Goal: Transaction & Acquisition: Purchase product/service

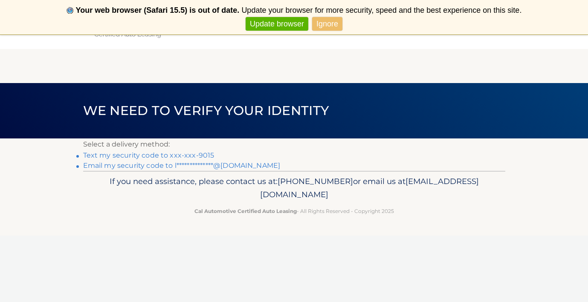
click at [202, 155] on link "Text my security code to xxx-xxx-9015" at bounding box center [148, 155] width 131 height 8
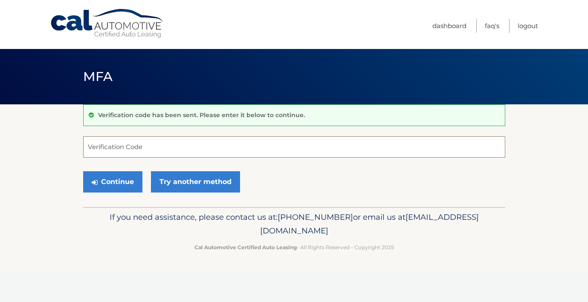
click at [132, 145] on input "Verification Code" at bounding box center [294, 146] width 422 height 21
type input "143516"
click at [112, 182] on button "Continue" at bounding box center [112, 181] width 59 height 21
click at [123, 177] on button "Continue" at bounding box center [112, 181] width 59 height 21
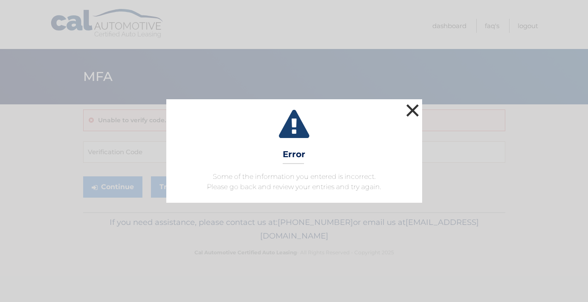
click at [413, 109] on button "×" at bounding box center [412, 110] width 17 height 17
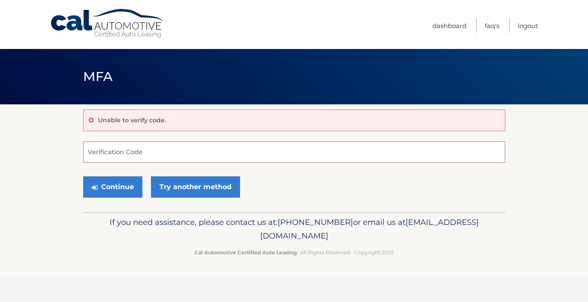
click at [213, 152] on input "Verification Code" at bounding box center [294, 152] width 422 height 21
type input "143516"
click at [128, 195] on button "Continue" at bounding box center [112, 186] width 59 height 21
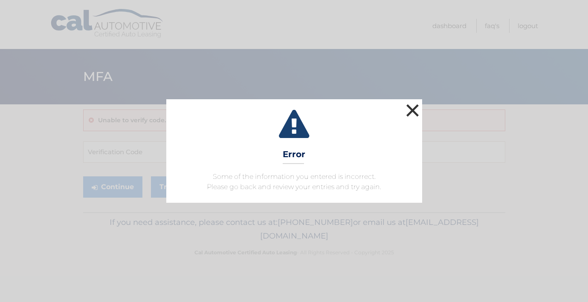
click at [415, 113] on button "×" at bounding box center [412, 110] width 17 height 17
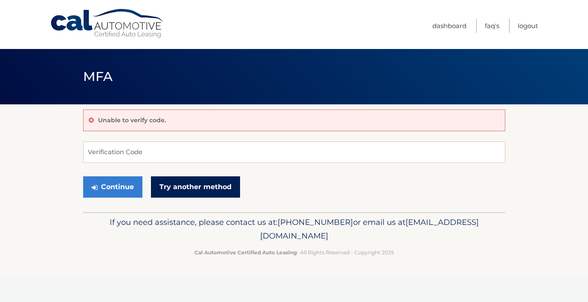
click at [194, 189] on link "Try another method" at bounding box center [195, 186] width 89 height 21
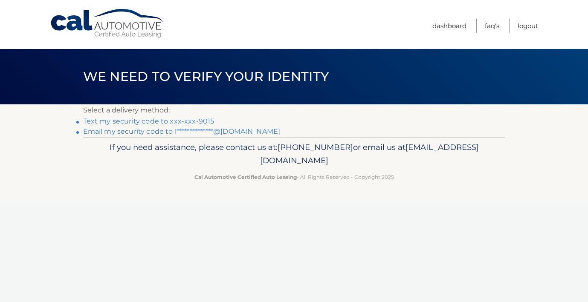
click at [186, 119] on link "Text my security code to xxx-xxx-9015" at bounding box center [148, 121] width 131 height 8
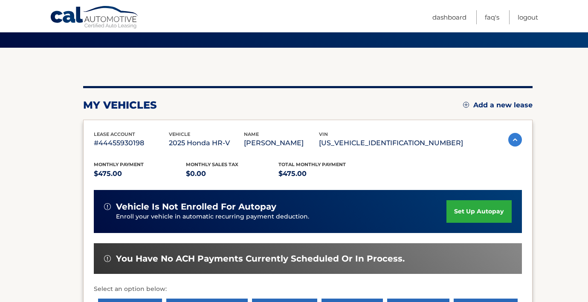
scroll to position [136, 0]
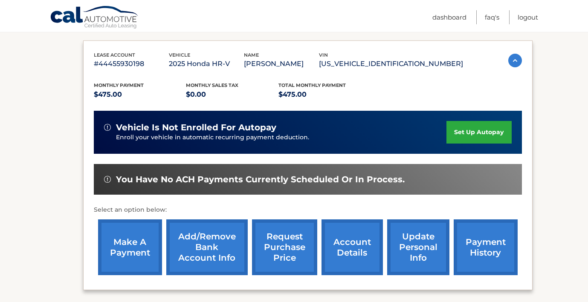
click at [127, 240] on link "make a payment" at bounding box center [130, 248] width 64 height 56
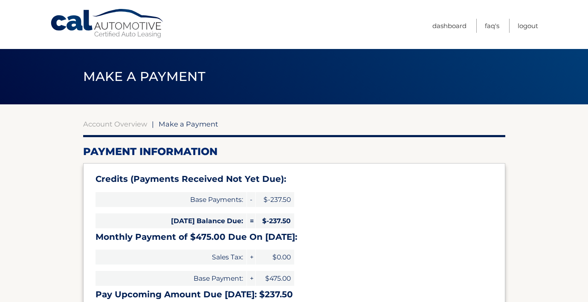
select select "Yzk5Zjc2NzAtYWYzNy00MDQ2LWI5ZGQtOTNiYjMzYjlhNWUy"
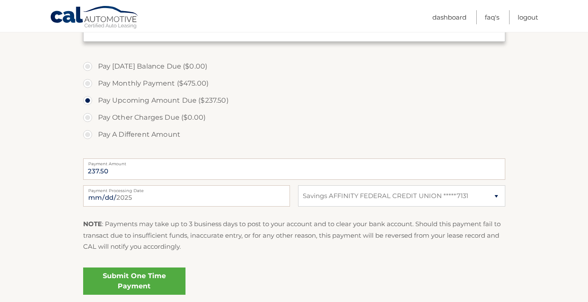
scroll to position [275, 0]
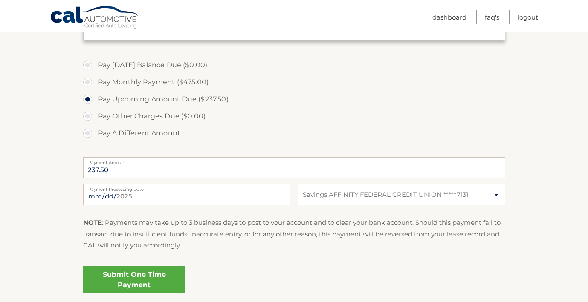
click at [124, 273] on link "Submit One Time Payment" at bounding box center [134, 279] width 102 height 27
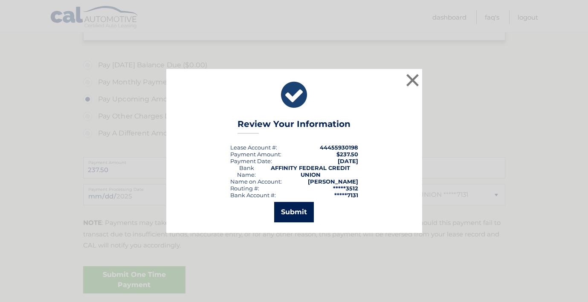
click at [290, 207] on button "Submit" at bounding box center [294, 212] width 40 height 20
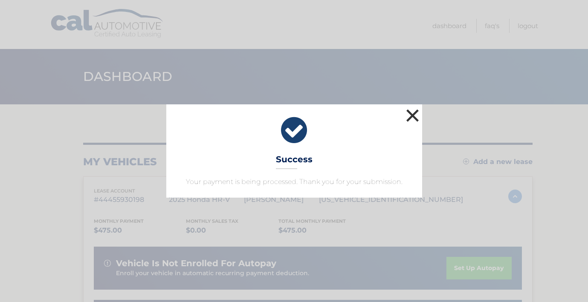
click at [408, 119] on button "×" at bounding box center [412, 115] width 17 height 17
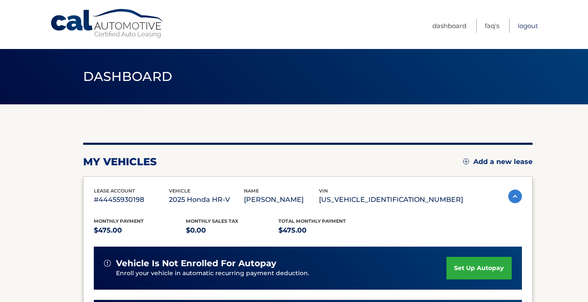
click at [524, 28] on link "Logout" at bounding box center [528, 26] width 20 height 14
